Goal: Information Seeking & Learning: Learn about a topic

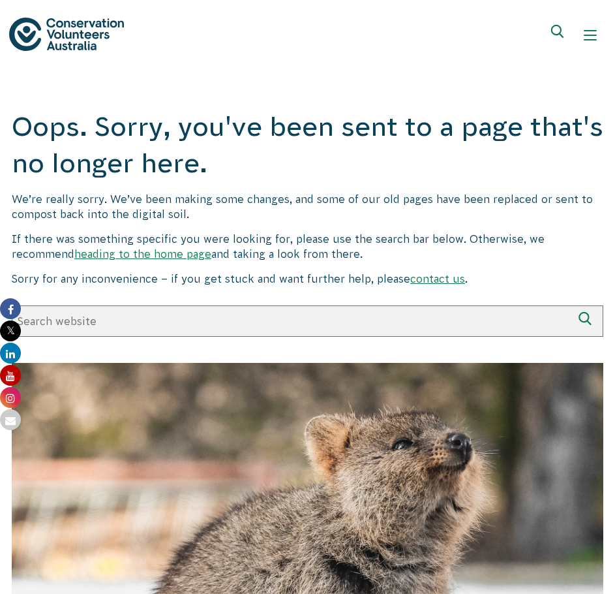
click at [366, 310] on input "Search website" at bounding box center [292, 320] width 560 height 31
type input "disaster recovery"
click at [572, 305] on button "Search" at bounding box center [587, 320] width 31 height 31
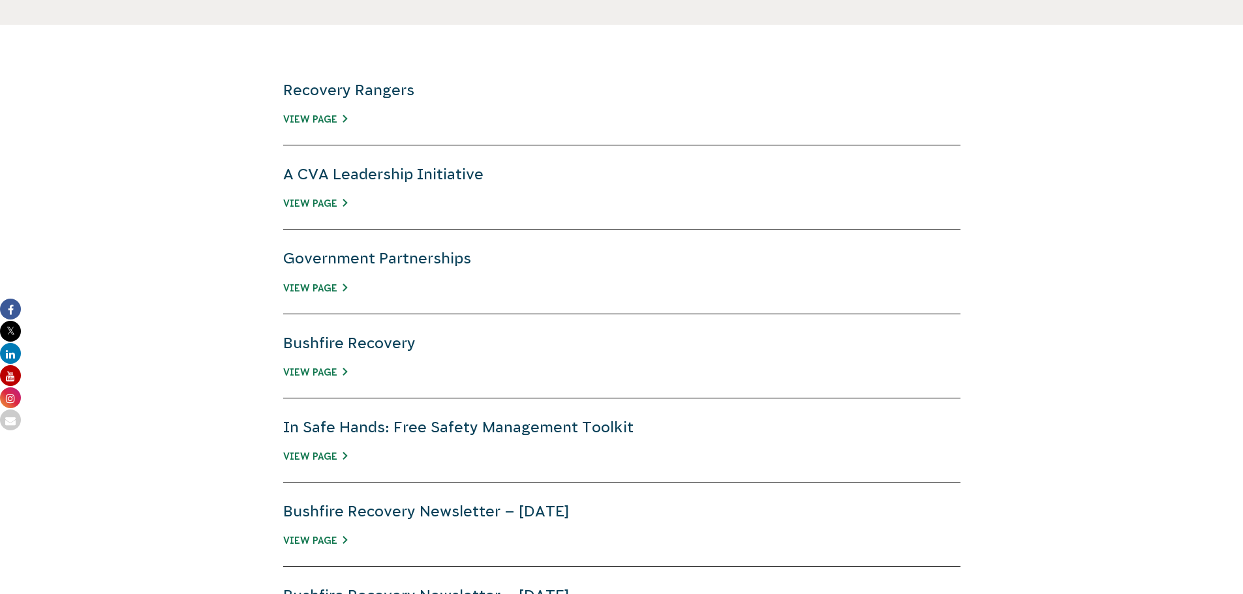
scroll to position [457, 0]
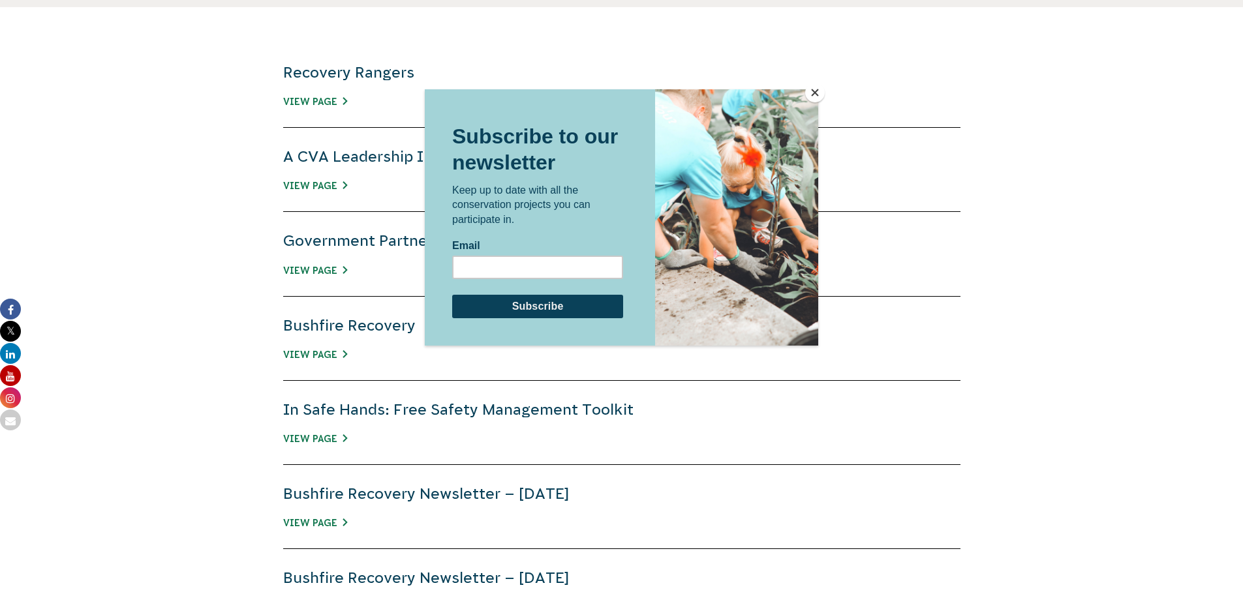
click at [614, 89] on button "Close" at bounding box center [815, 93] width 20 height 20
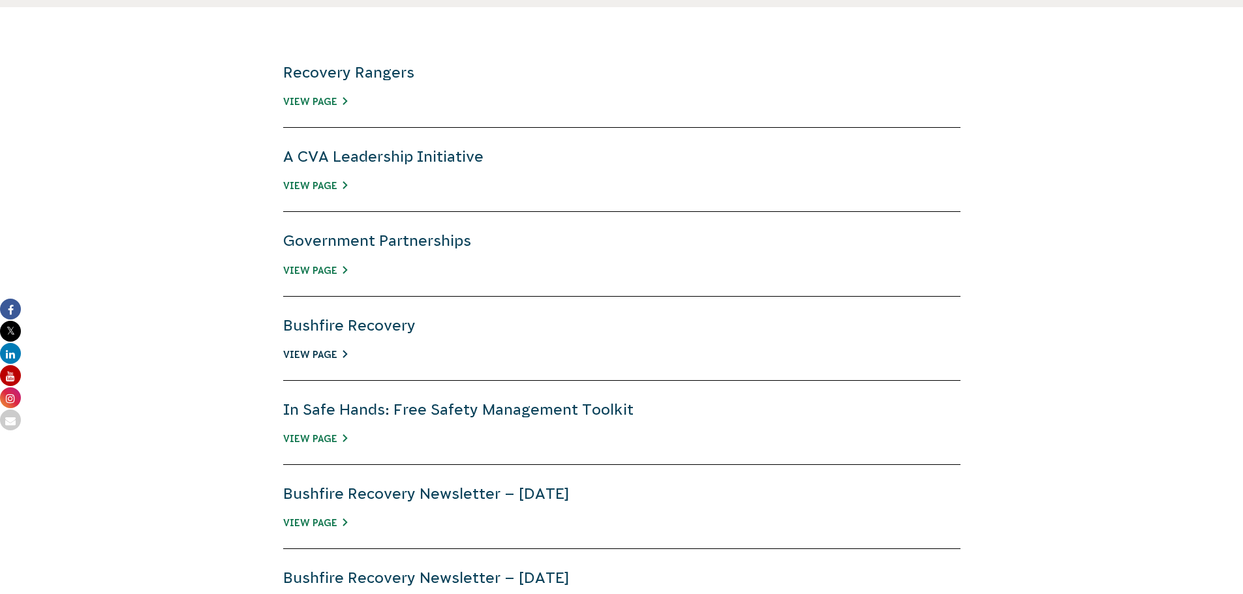
click at [317, 350] on link "View Page" at bounding box center [315, 355] width 64 height 10
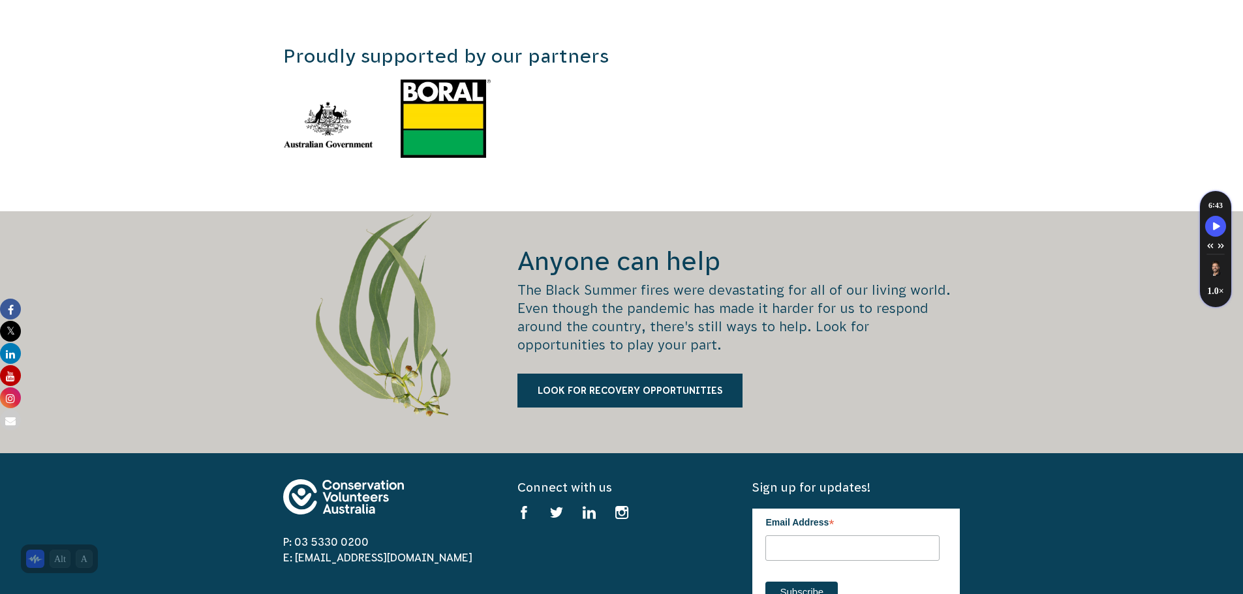
scroll to position [2414, 0]
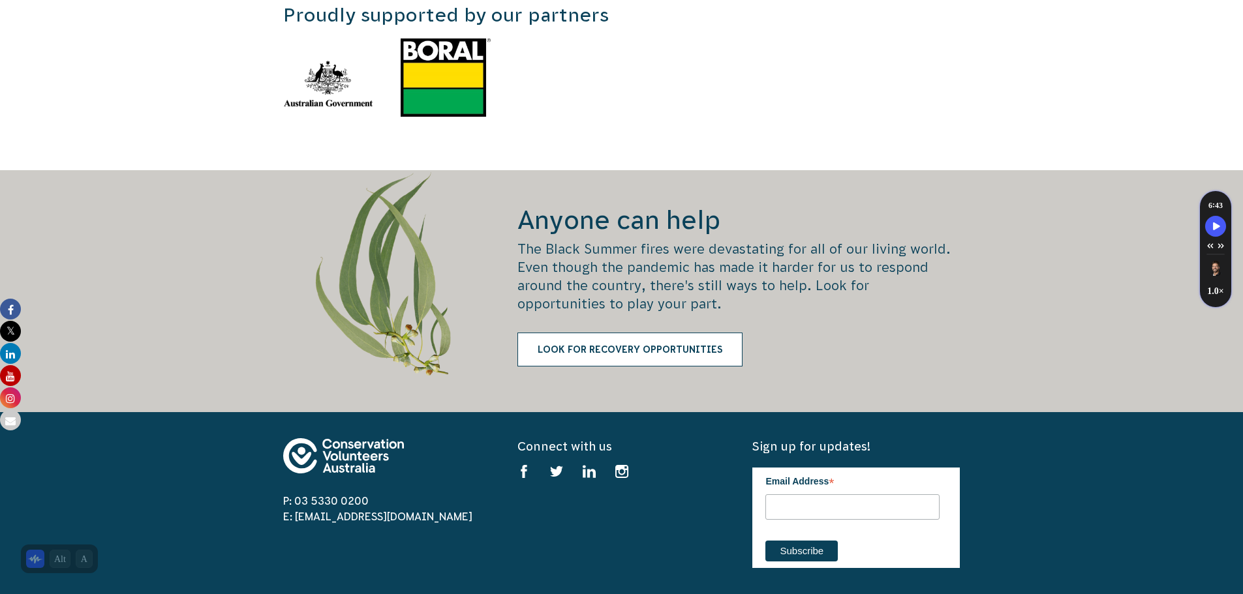
click at [538, 333] on link "Look for recovery opportunities" at bounding box center [629, 350] width 225 height 34
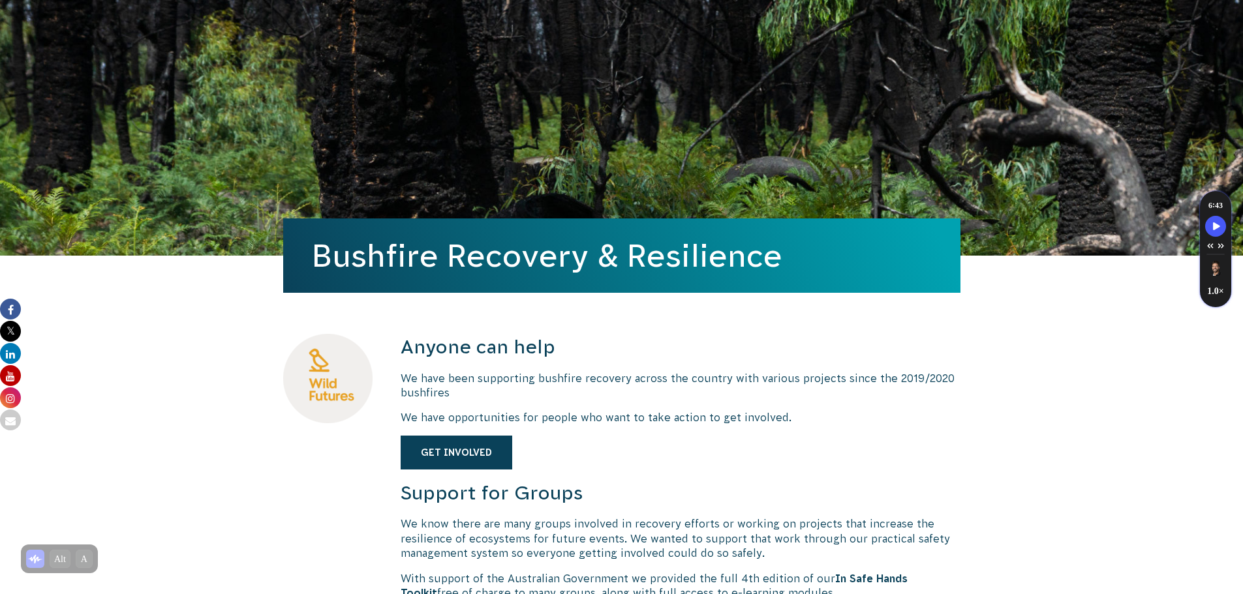
scroll to position [0, 0]
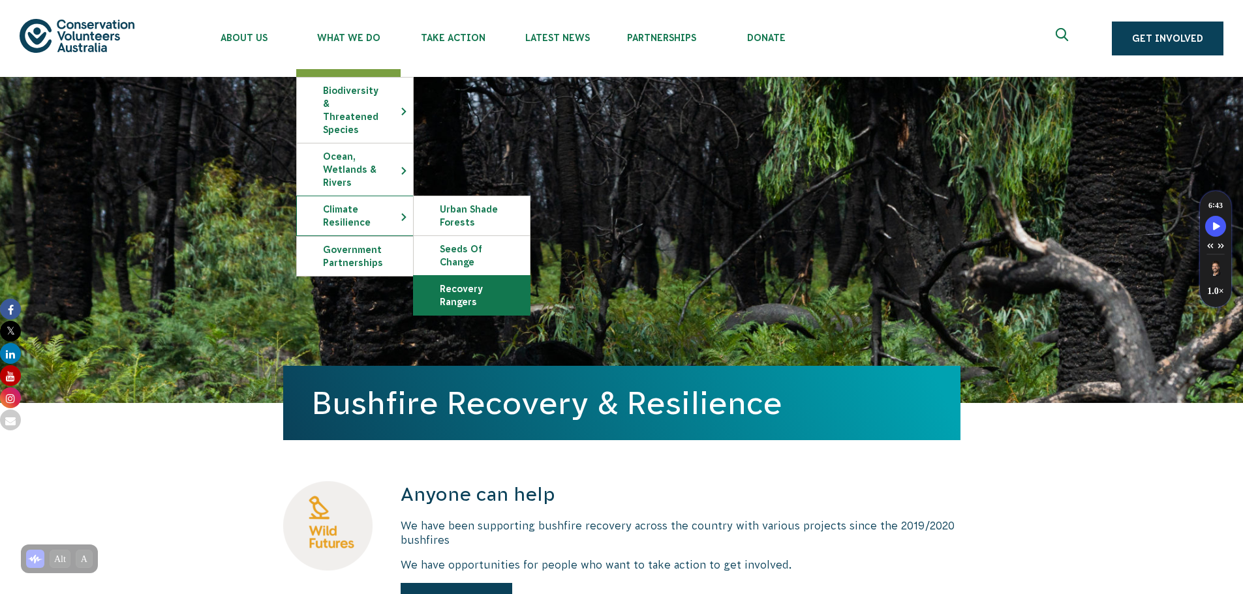
click at [454, 285] on link "Recovery Rangers" at bounding box center [472, 295] width 116 height 39
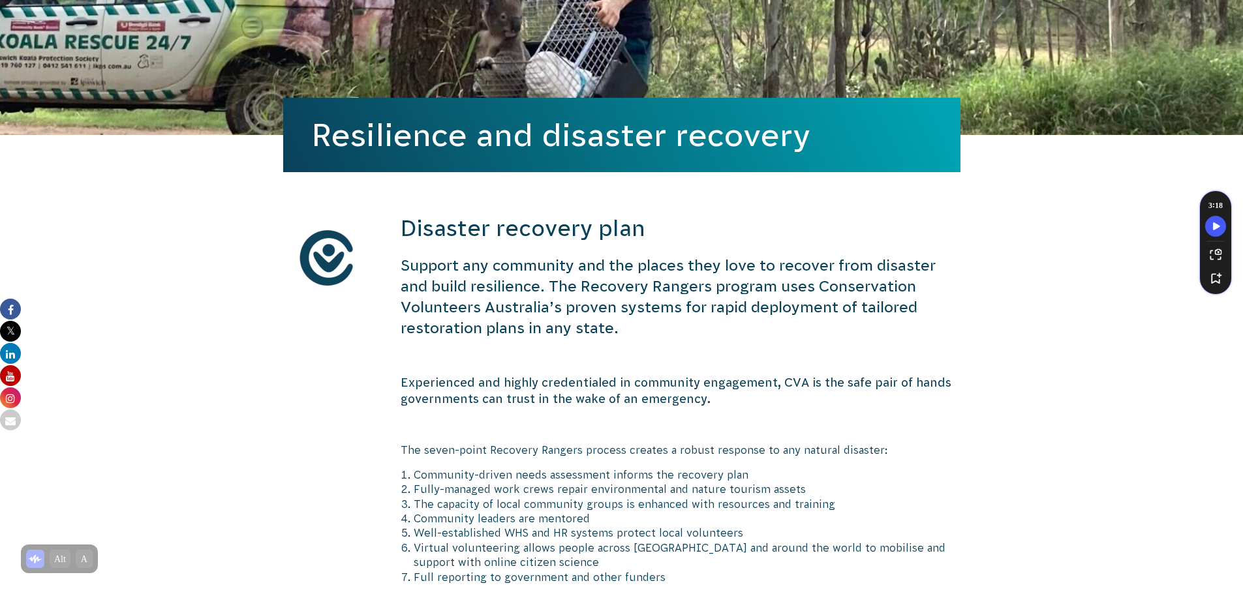
scroll to position [261, 0]
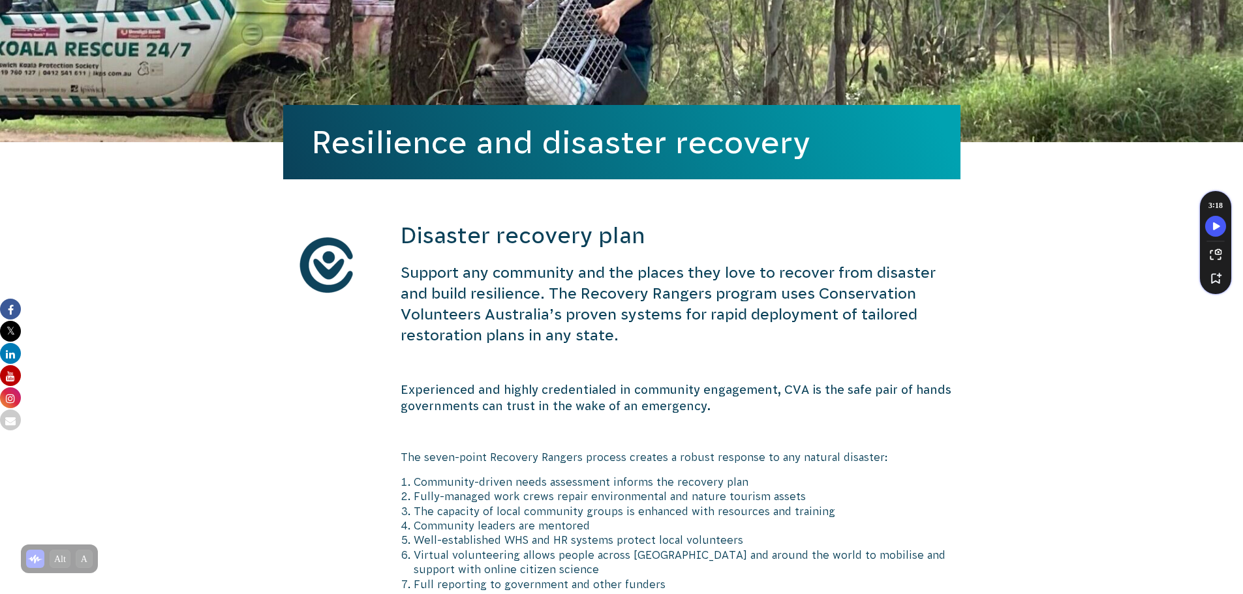
click at [776, 305] on h4 "Support any community and the places they love to recover from disaster and bui…" at bounding box center [681, 304] width 560 height 84
click at [695, 319] on h4 "Support any community and the places they love to recover from disaster and bui…" at bounding box center [681, 304] width 560 height 84
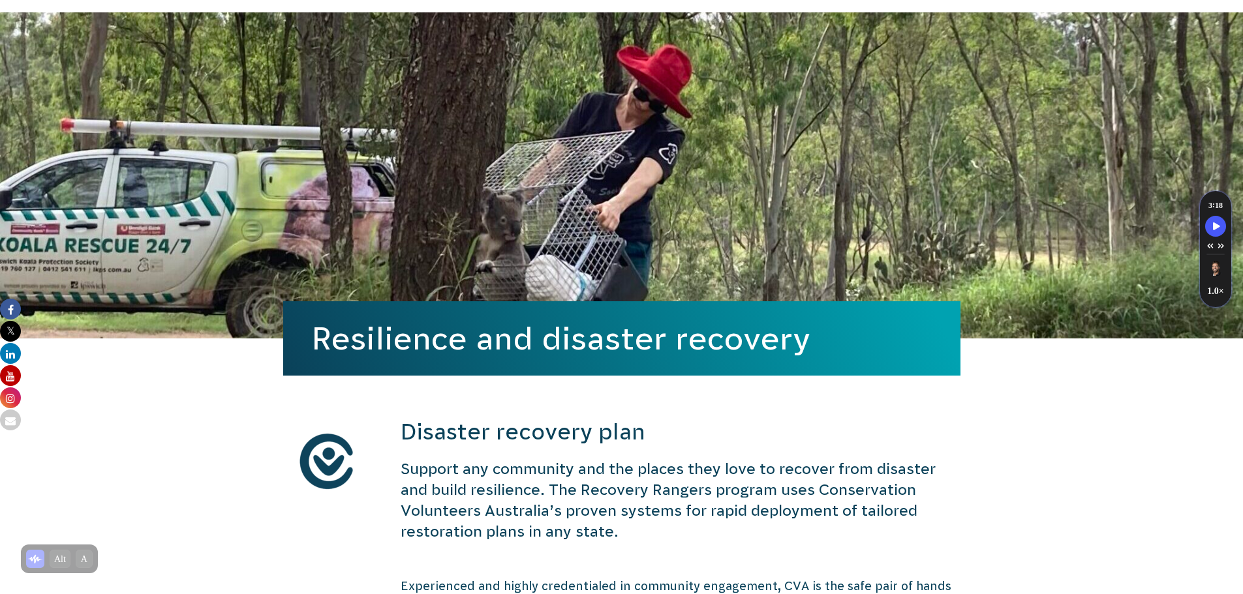
scroll to position [0, 0]
